Goal: Task Accomplishment & Management: Complete application form

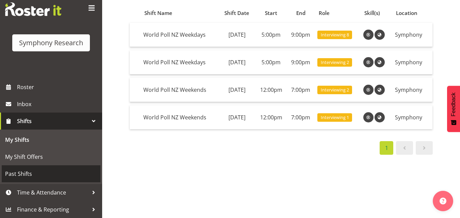
scroll to position [124, 0]
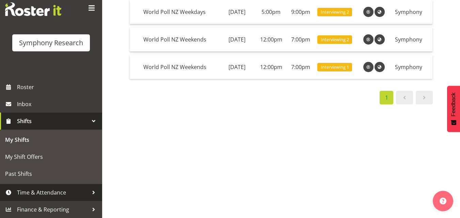
click at [40, 192] on span "Time & Attendance" at bounding box center [52, 193] width 71 height 10
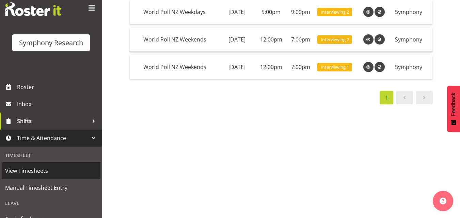
scroll to position [83, 0]
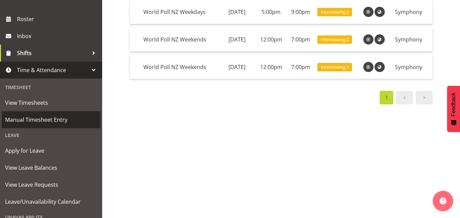
click at [47, 118] on span "Manual Timesheet Entry" at bounding box center [51, 120] width 92 height 10
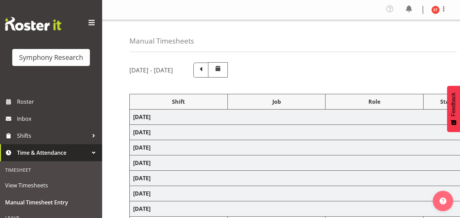
select select "48116"
select select "10527"
select select "47"
select select "48116"
select select "10527"
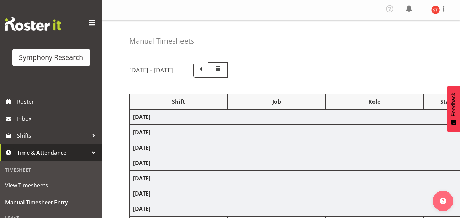
select select "47"
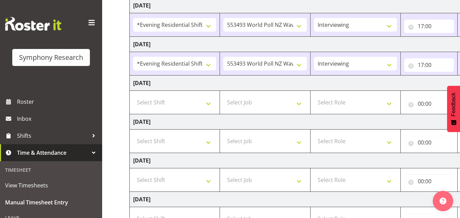
scroll to position [138, 0]
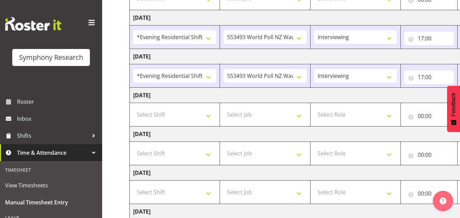
click at [278, 96] on td "Thursday 4th September 2025" at bounding box center [368, 95] width 476 height 15
click at [180, 111] on select "Select Shift !!Weekend Residential (Roster IT Shift Label) *Business 9/10am ~ 4…" at bounding box center [174, 115] width 83 height 14
select select "48116"
click at [133, 108] on select "Select Shift !!Weekend Residential (Roster IT Shift Label) *Business 9/10am ~ 4…" at bounding box center [174, 115] width 83 height 14
click at [270, 115] on select "Select Job 550060 IF Admin 553492 World Poll Aus Wave 2 Main 2025 553493 World …" at bounding box center [264, 115] width 83 height 14
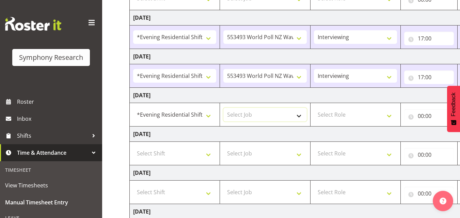
select select "10527"
click at [223, 108] on select "Select Job 550060 IF Admin 553492 World Poll Aus Wave 2 Main 2025 553493 World …" at bounding box center [264, 115] width 83 height 14
click at [331, 114] on select "Select Role Briefing Interviewing" at bounding box center [355, 115] width 83 height 14
select select "47"
click at [314, 108] on select "Select Role Briefing Interviewing" at bounding box center [355, 115] width 83 height 14
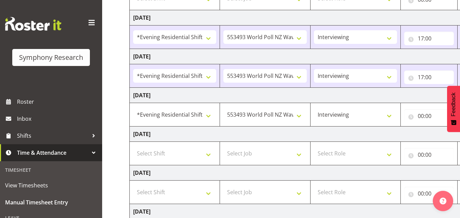
click at [330, 131] on td "Friday 5th September 2025" at bounding box center [368, 134] width 476 height 15
select select "13878"
click at [241, 135] on td "Friday 5th September 2025" at bounding box center [368, 134] width 476 height 15
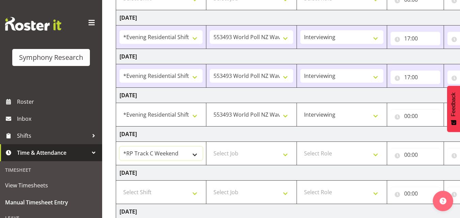
click at [196, 153] on select "!!Weekend Residential (Roster IT Shift Label) *Business 9/10am ~ 4:30pm *Busine…" at bounding box center [160, 154] width 83 height 14
click at [287, 100] on td "Thursday 4th September 2025" at bounding box center [354, 95] width 476 height 15
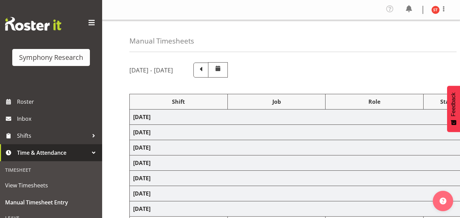
select select "48116"
select select "10527"
select select "47"
select select "48116"
select select "10527"
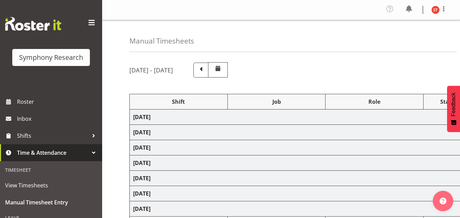
select select "47"
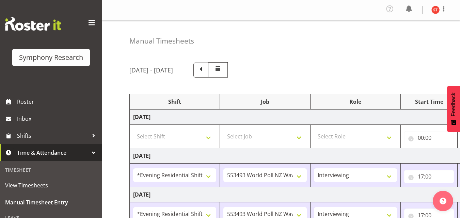
click at [346, 64] on div "[DATE] - [DATE]" at bounding box center [280, 69] width 303 height 15
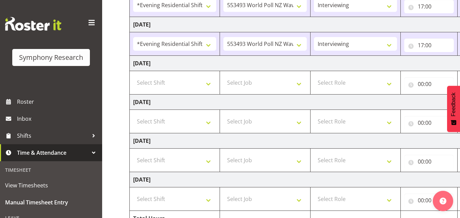
scroll to position [204, 0]
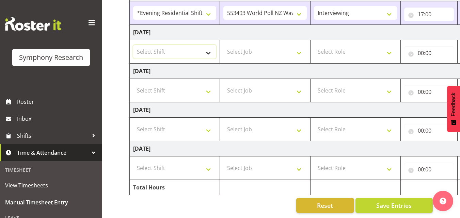
click at [206, 48] on select "Select Shift !!Weekend Residential (Roster IT Shift Label) *Business 9/10am ~ 4…" at bounding box center [174, 52] width 83 height 14
select select "48116"
click at [133, 45] on select "Select Shift !!Weekend Residential (Roster IT Shift Label) *Business 9/10am ~ 4…" at bounding box center [174, 52] width 83 height 14
click at [252, 49] on select "Select Job 550060 IF Admin 553492 World Poll Aus Wave 2 Main 2025 553493 World …" at bounding box center [264, 52] width 83 height 14
select select "10527"
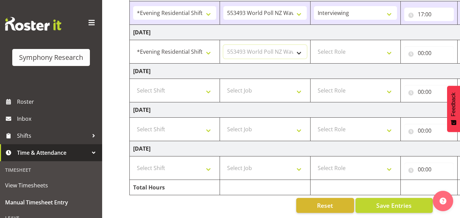
click at [223, 45] on select "Select Job 550060 IF Admin 553492 World Poll Aus Wave 2 Main 2025 553493 World …" at bounding box center [264, 52] width 83 height 14
click at [341, 54] on select "Select Role Briefing Interviewing" at bounding box center [355, 52] width 83 height 14
select select "47"
click at [314, 45] on select "Select Role Briefing Interviewing" at bounding box center [355, 52] width 83 height 14
click at [421, 49] on input "00:00" at bounding box center [429, 53] width 50 height 14
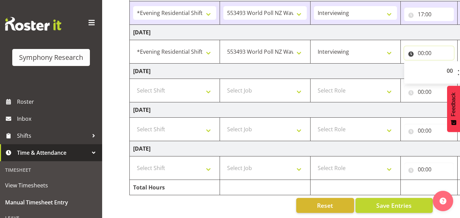
click at [422, 49] on input "00:00" at bounding box center [429, 53] width 50 height 14
click at [421, 48] on input "00:00" at bounding box center [429, 53] width 50 height 14
click at [392, 67] on td "Friday 5th September 2025" at bounding box center [368, 71] width 476 height 15
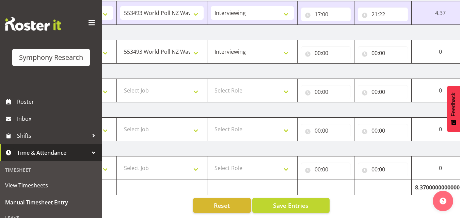
scroll to position [0, 109]
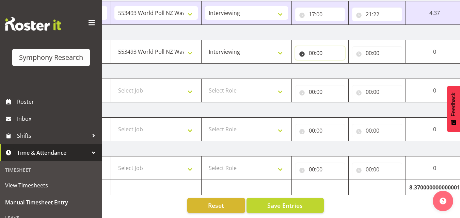
click at [311, 50] on input "00:00" at bounding box center [320, 53] width 50 height 14
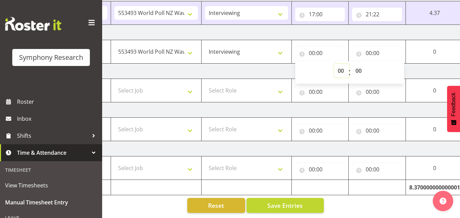
click at [339, 67] on select "00 01 02 03 04 05 06 07 08 09 10 11 12 13 14 15 16 17 18 19 20 21 22 23" at bounding box center [341, 71] width 15 height 14
select select "17"
click at [334, 64] on select "00 01 02 03 04 05 06 07 08 09 10 11 12 13 14 15 16 17 18 19 20 21 22 23" at bounding box center [341, 71] width 15 height 14
type input "17:00"
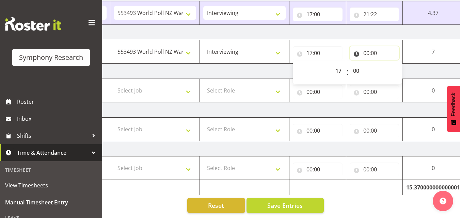
click at [363, 50] on input "00:00" at bounding box center [375, 53] width 50 height 14
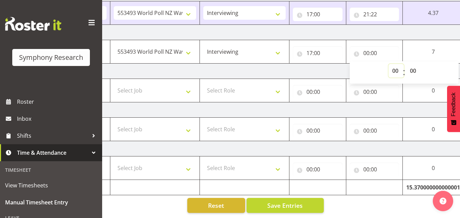
click at [394, 68] on select "00 01 02 03 04 05 06 07 08 09 10 11 12 13 14 15 16 17 18 19 20 21 22 23" at bounding box center [395, 71] width 15 height 14
select select "21"
click at [388, 64] on select "00 01 02 03 04 05 06 07 08 09 10 11 12 13 14 15 16 17 18 19 20 21 22 23" at bounding box center [395, 71] width 15 height 14
type input "21:00"
click at [388, 103] on td "Saturday 6th September 2025" at bounding box center [259, 109] width 476 height 15
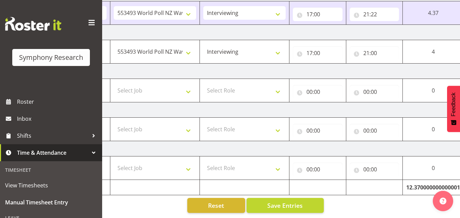
scroll to position [206, 0]
click at [378, 66] on td "Friday 5th September 2025" at bounding box center [259, 71] width 476 height 15
click at [287, 202] on span "Save Entries" at bounding box center [284, 205] width 35 height 9
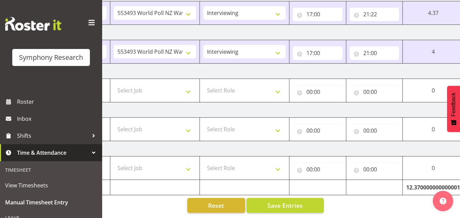
click at [366, 199] on div "Manual Timesheets September 1st - September 7th 2025 Shift Job Role Start Time …" at bounding box center [281, 18] width 358 height 399
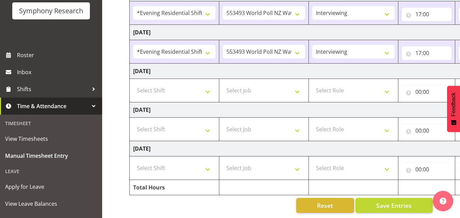
scroll to position [39, 0]
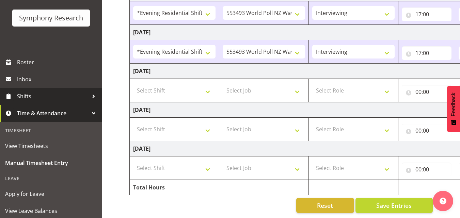
click at [45, 95] on span "Shifts" at bounding box center [52, 96] width 71 height 10
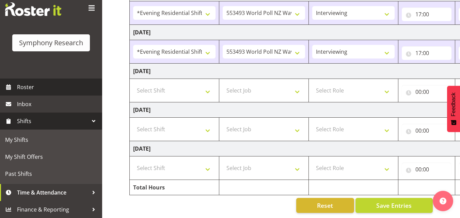
scroll to position [15, 0]
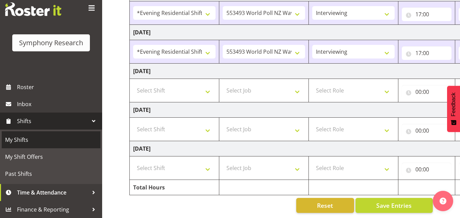
click at [36, 135] on span "My Shifts" at bounding box center [51, 140] width 92 height 10
